Goal: Task Accomplishment & Management: Manage account settings

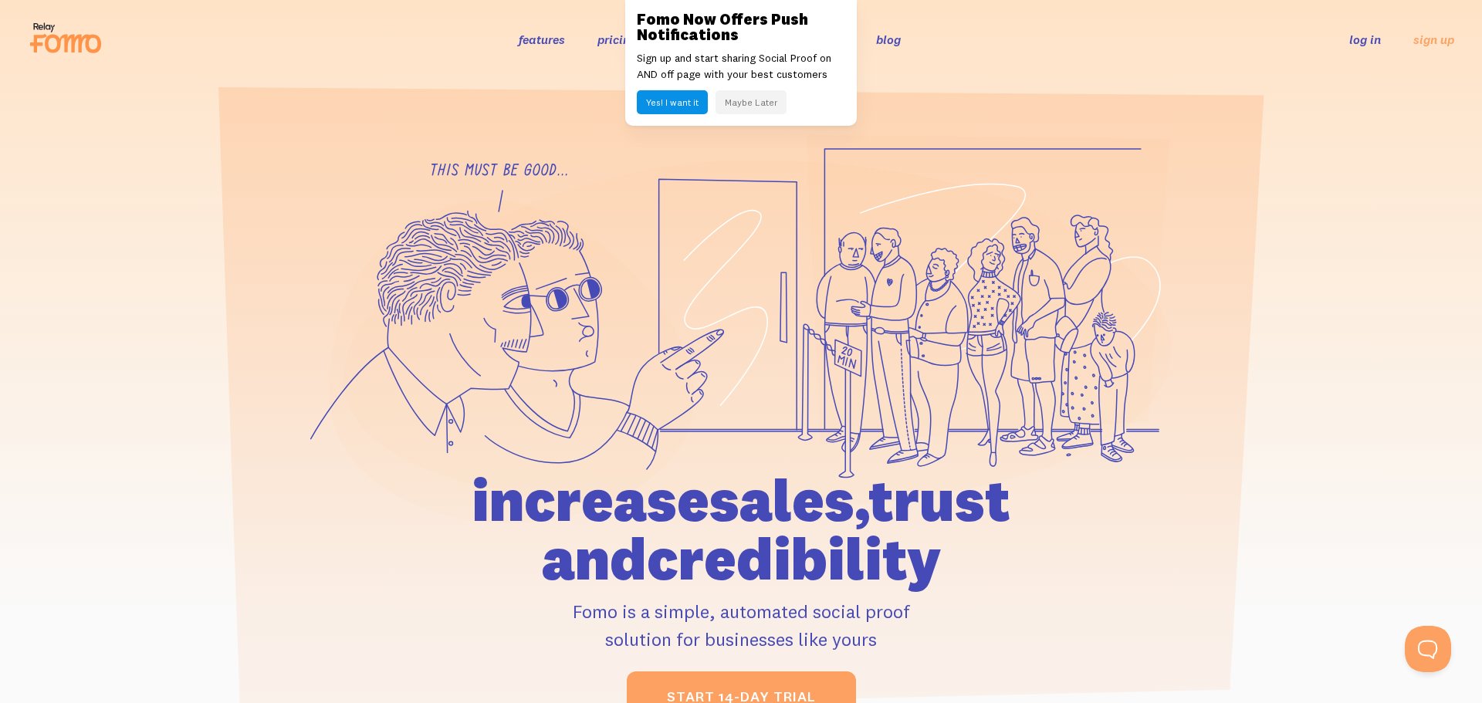
click at [1358, 36] on link "log in" at bounding box center [1365, 39] width 32 height 15
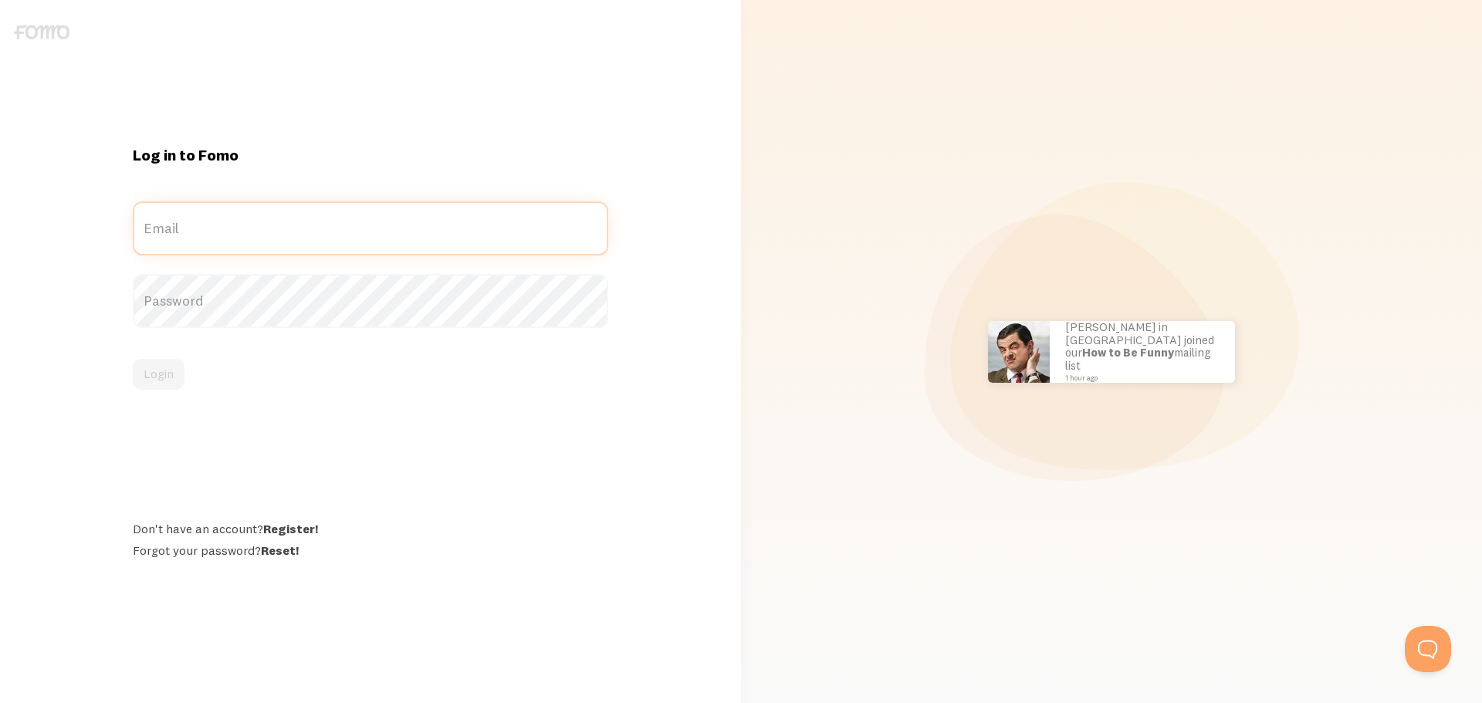
type input "[EMAIL_ADDRESS][DOMAIN_NAME]"
click at [327, 326] on label "Password" at bounding box center [371, 301] width 476 height 54
click at [169, 367] on button "Login" at bounding box center [159, 374] width 52 height 31
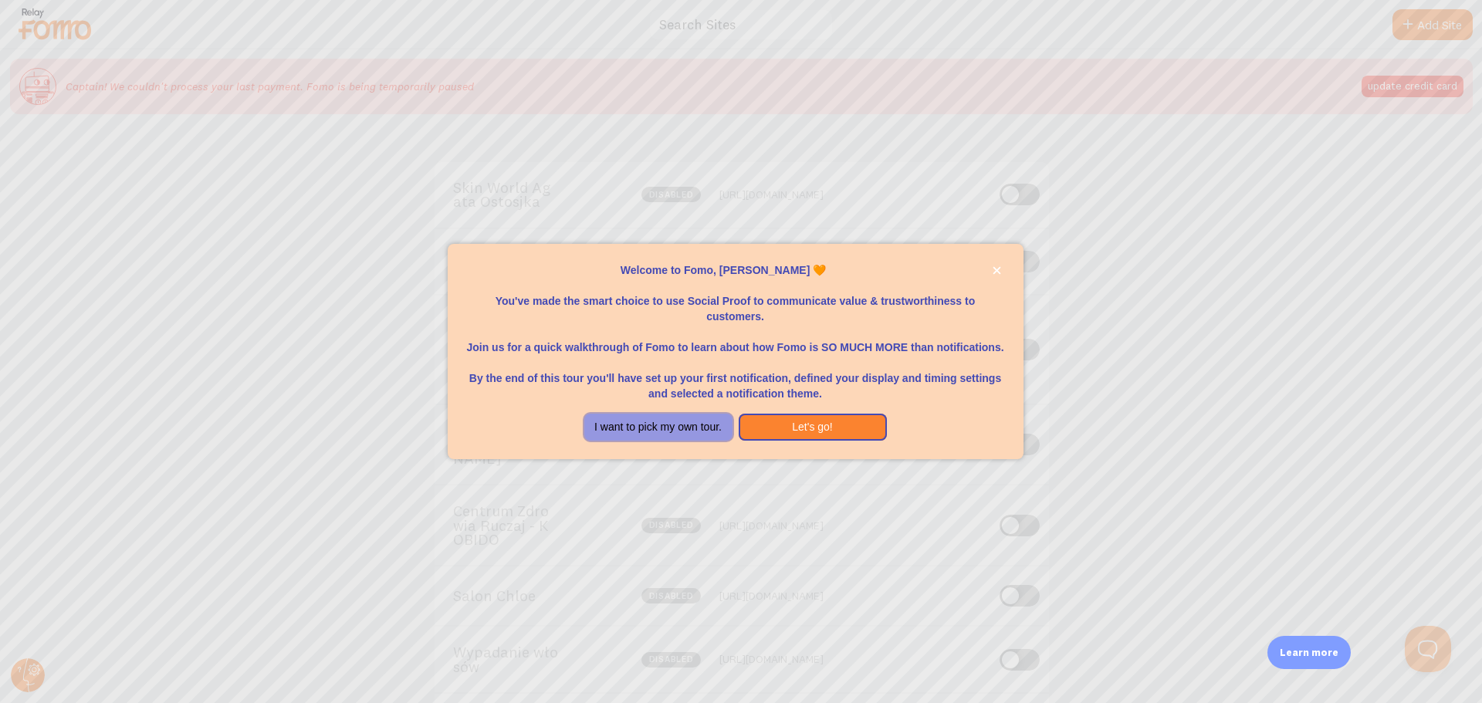
click at [677, 432] on button "I want to pick my own tour." at bounding box center [658, 428] width 148 height 28
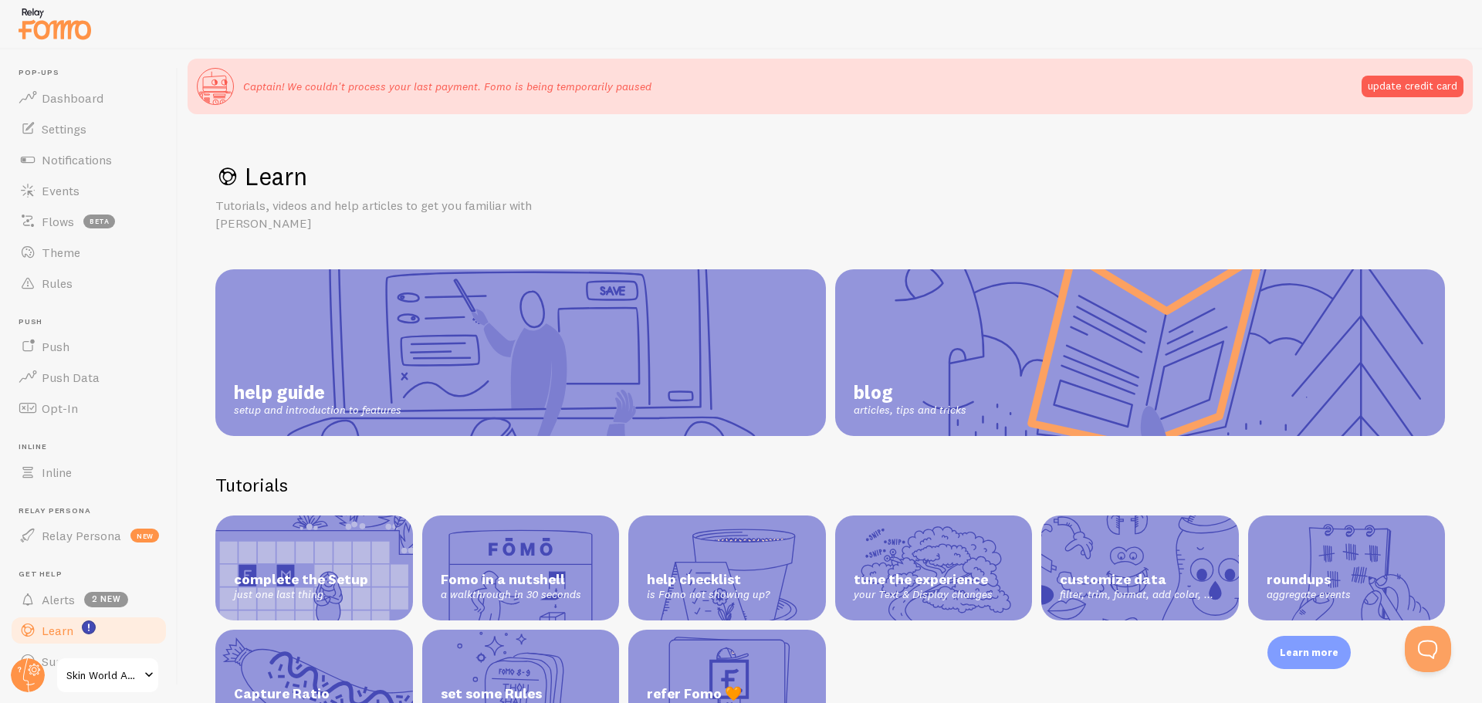
click at [102, 675] on span "Skin World Agata Ostosjka" at bounding box center [102, 675] width 73 height 19
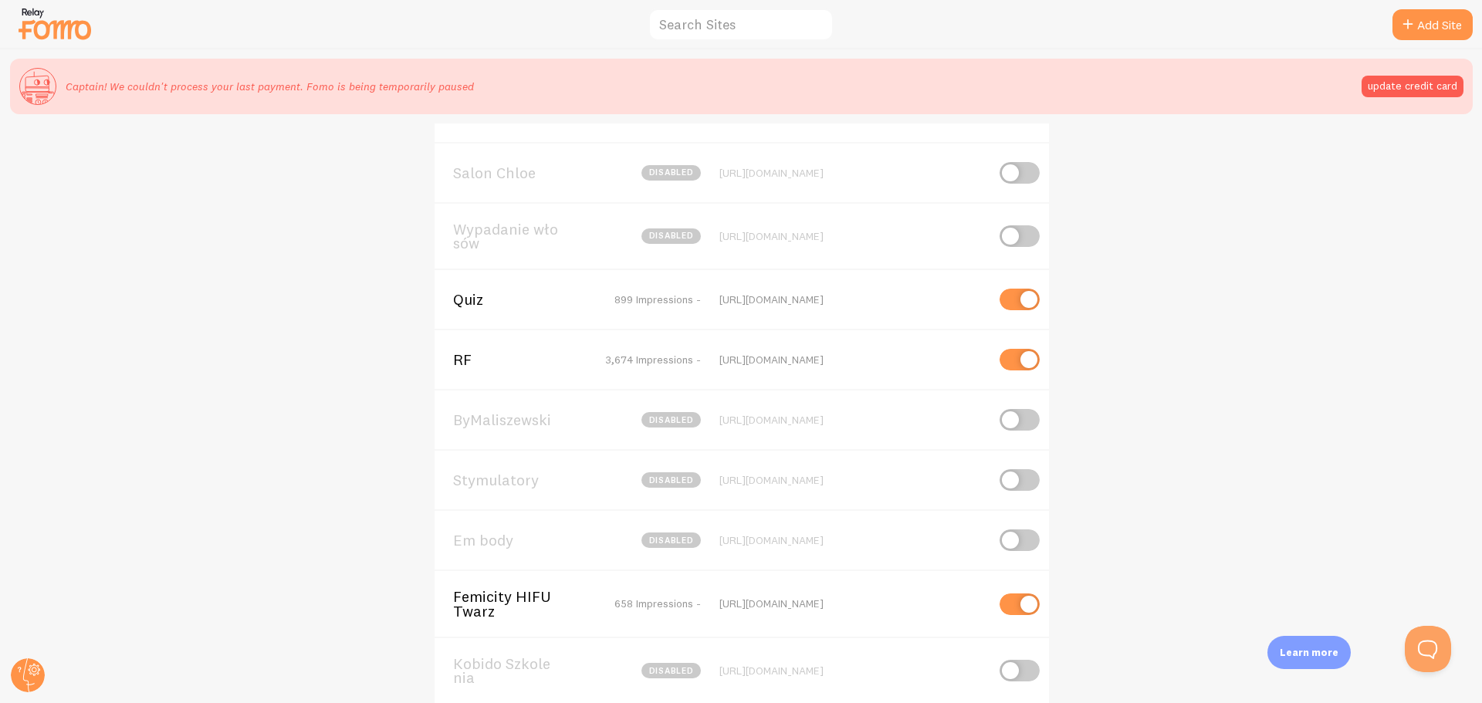
scroll to position [356, 0]
click at [29, 680] on circle at bounding box center [28, 675] width 34 height 34
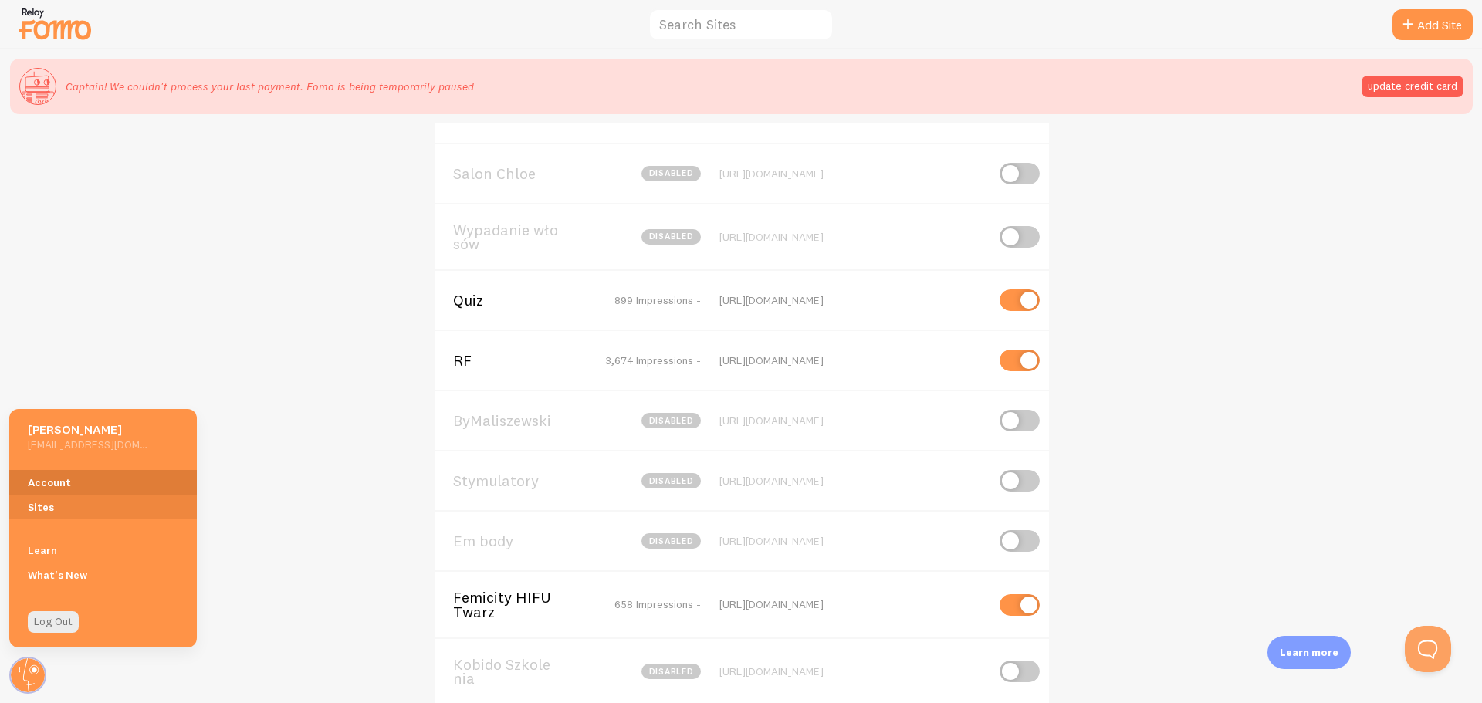
click at [71, 475] on link "Account" at bounding box center [103, 482] width 188 height 25
